Goal: Ask a question

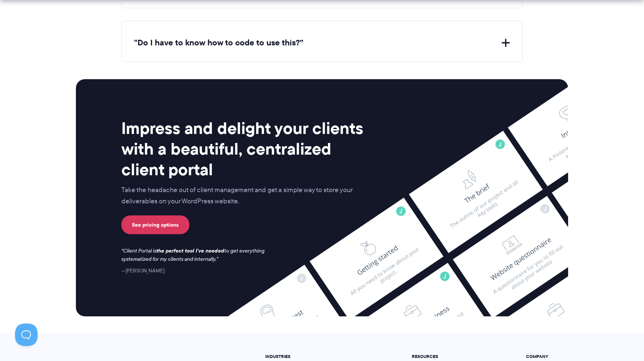
scroll to position [3087, 0]
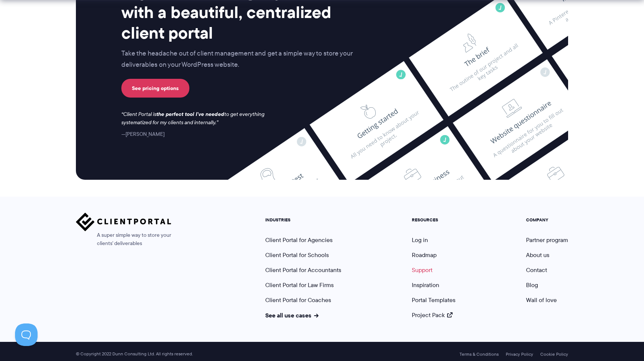
click at [428, 266] on link "Support" at bounding box center [422, 270] width 21 height 9
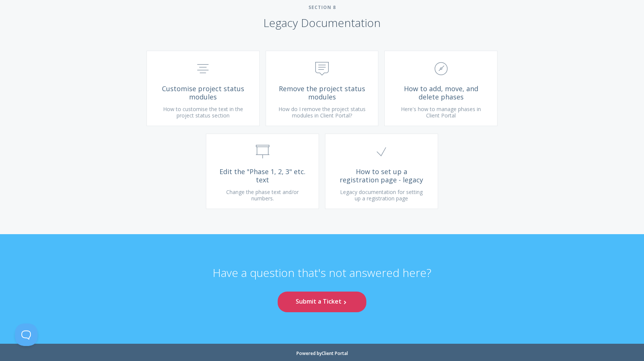
scroll to position [1840, 0]
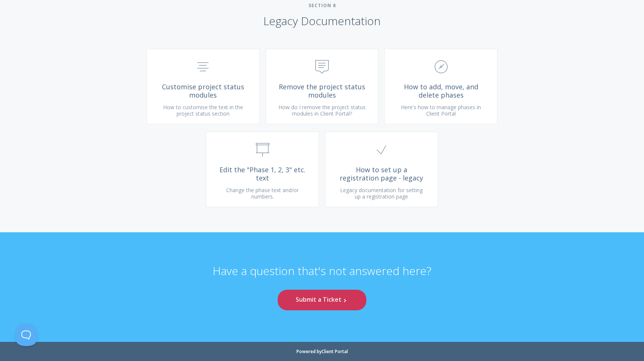
click at [348, 295] on link "Submit a Ticket .st0{fill:none;stroke:#000000;stroke-width:2;stroke-miterlimit:…" at bounding box center [322, 300] width 89 height 21
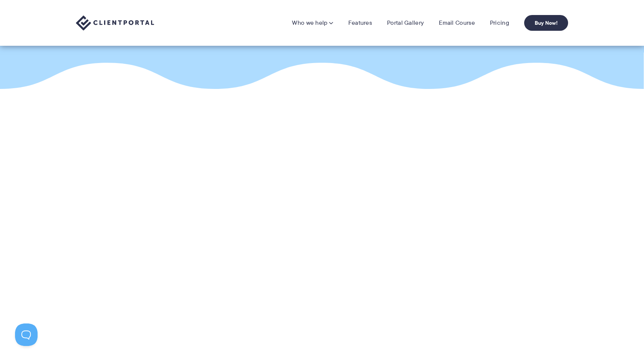
scroll to position [72, 0]
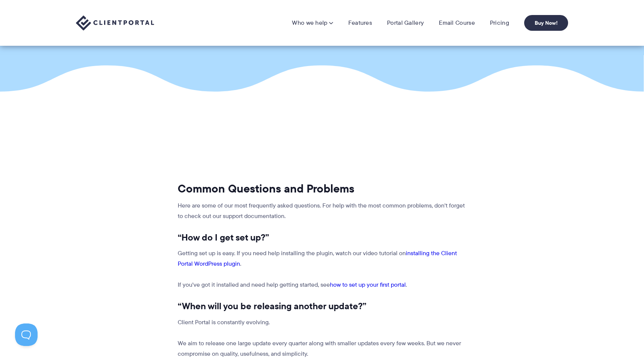
scroll to position [83, 0]
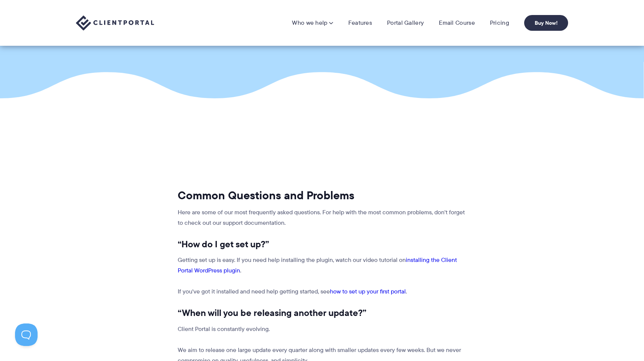
drag, startPoint x: 543, startPoint y: 114, endPoint x: 341, endPoint y: 30, distance: 218.7
click at [542, 113] on main "Submit a support ticket Open a support ticket if you're experiencing a problem …" at bounding box center [322, 357] width 644 height 880
